Goal: Task Accomplishment & Management: Use online tool/utility

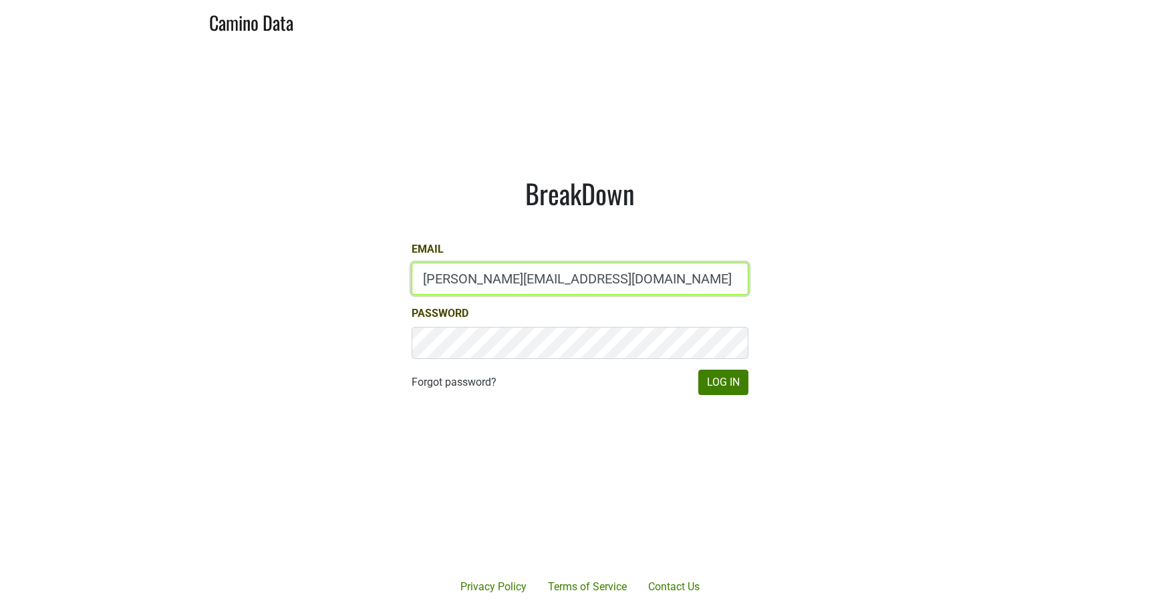
click at [471, 281] on input "brett@gracefamilyvineyards.com" at bounding box center [580, 279] width 337 height 32
type input "drewstapp@jonata.com"
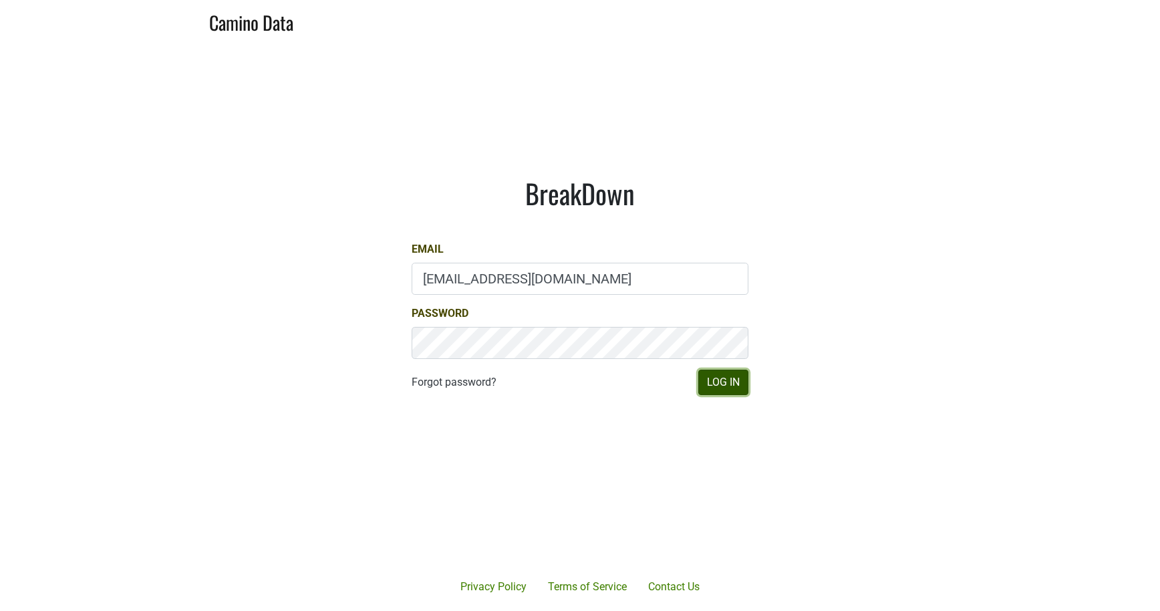
click at [733, 370] on button "Log In" at bounding box center [723, 382] width 50 height 25
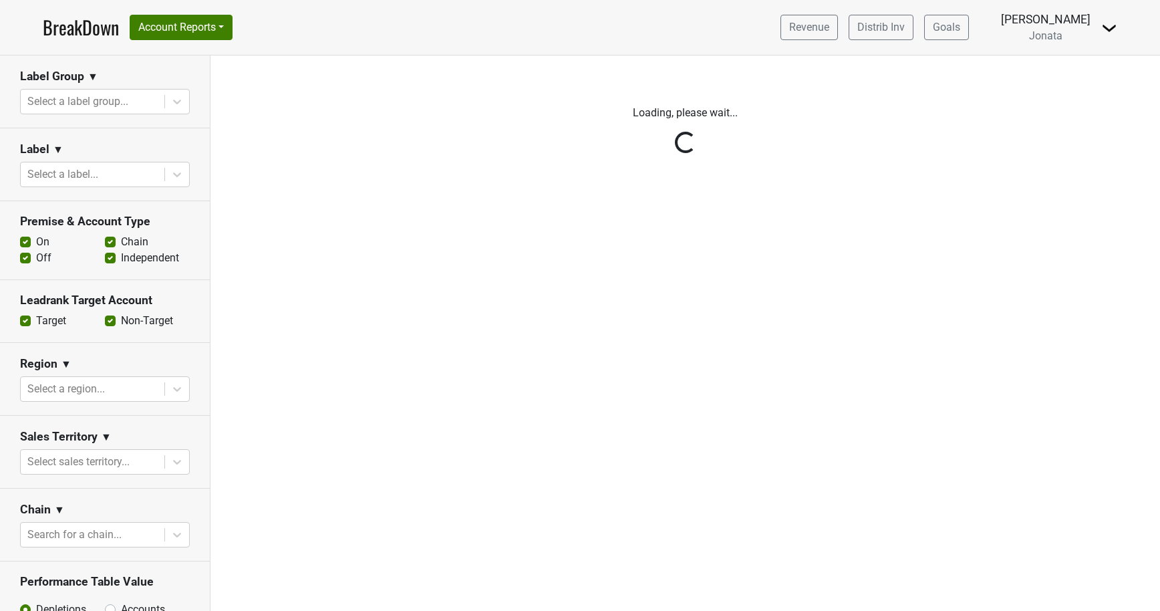
scroll to position [609, 0]
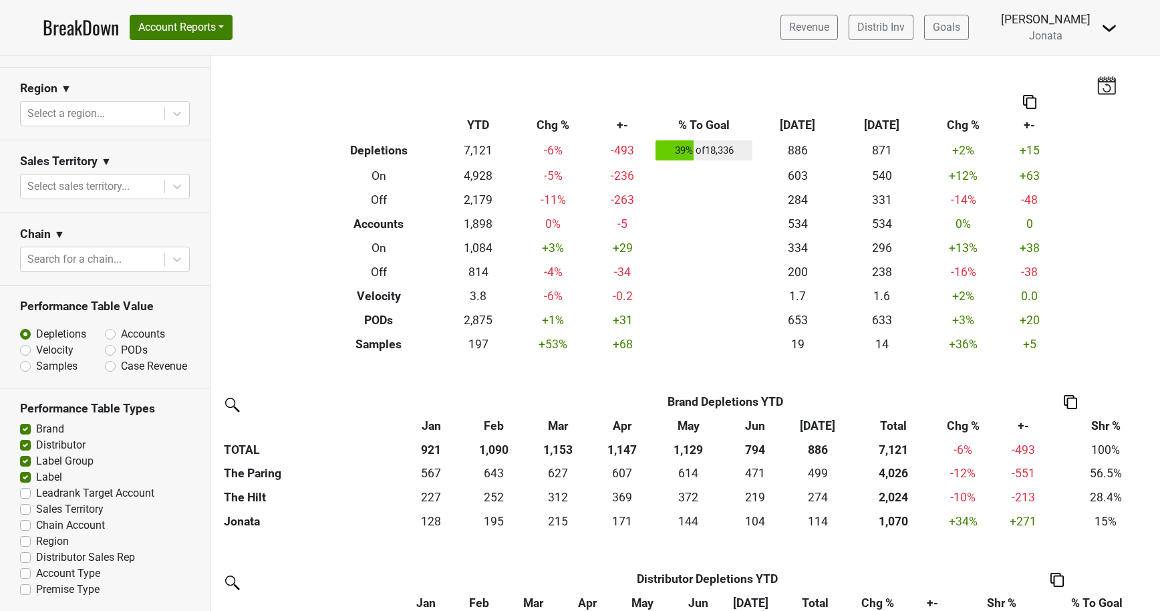
click at [70, 505] on label "Sales Territory" at bounding box center [70, 509] width 68 height 16
click at [31, 505] on input "Sales Territory" at bounding box center [25, 507] width 11 height 13
checkbox input "true"
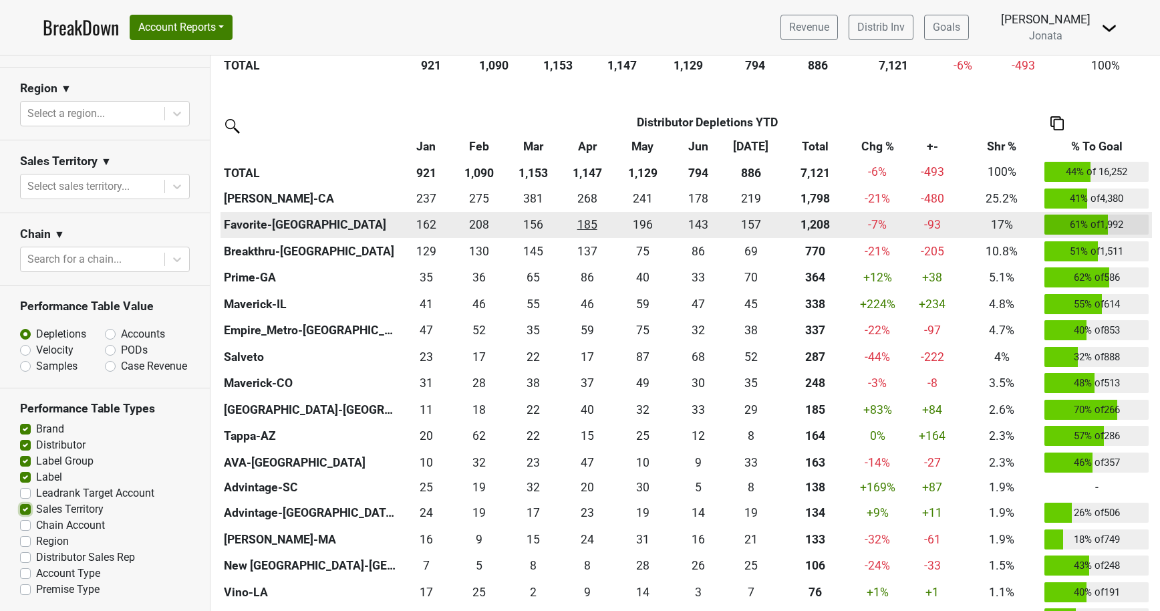
scroll to position [0, 0]
